Goal: Browse casually: Explore the website without a specific task or goal

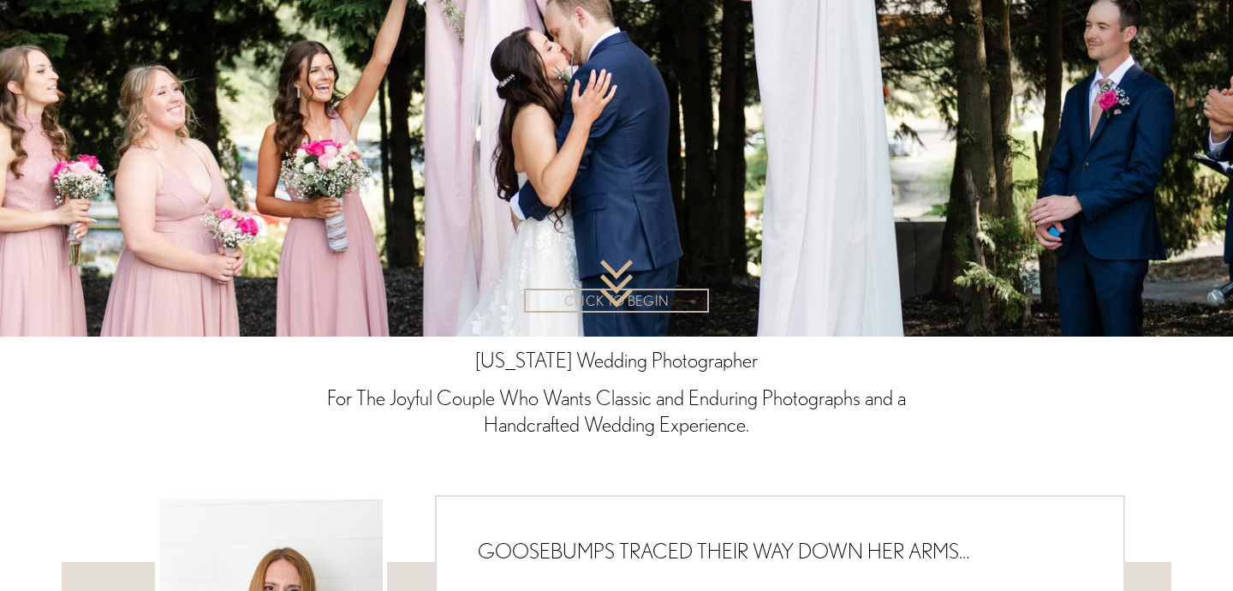
scroll to position [176, 0]
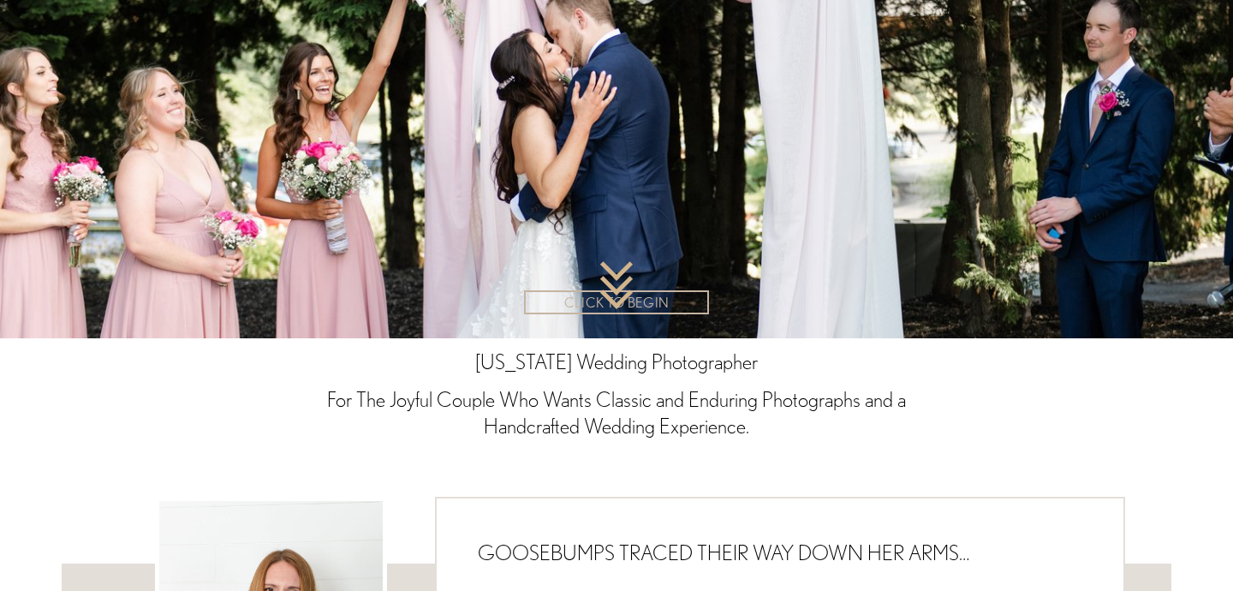
click at [629, 300] on link "CLICK TO BEGIN" at bounding box center [616, 302] width 185 height 24
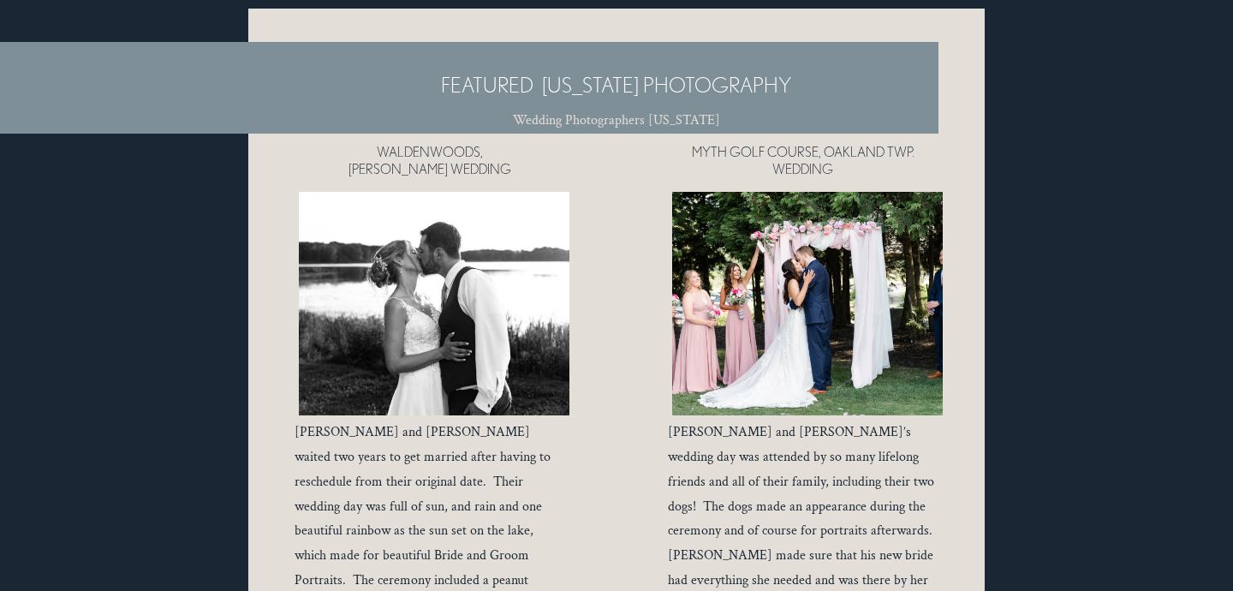
scroll to position [7103, 0]
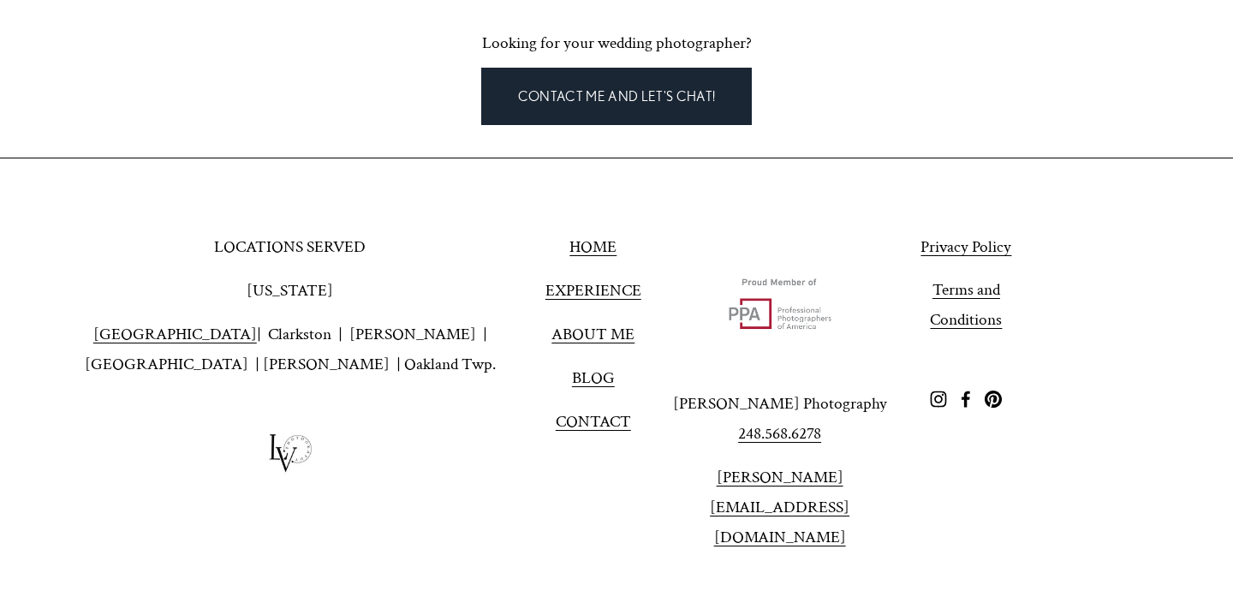
scroll to position [5247, 0]
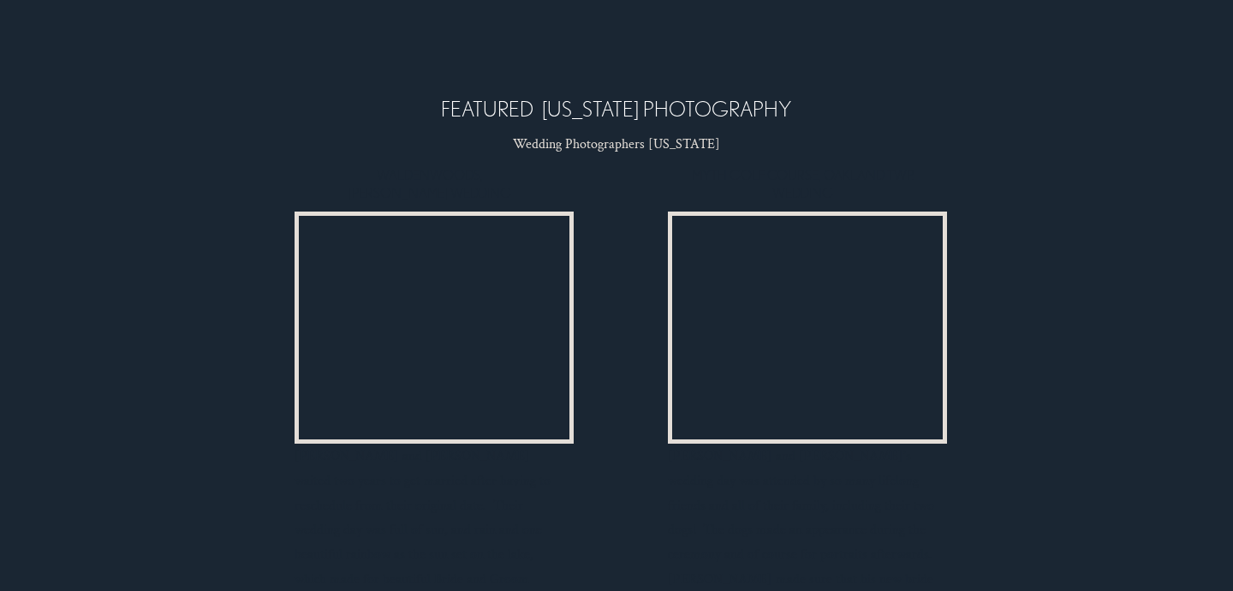
scroll to position [7089, 0]
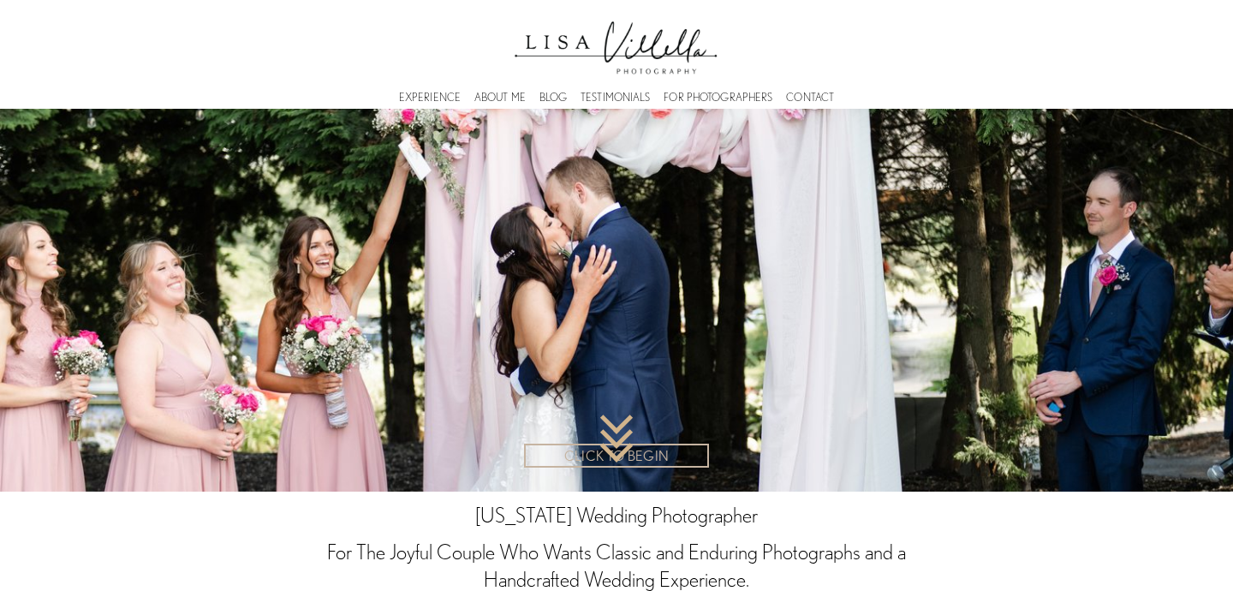
scroll to position [176, 0]
